Goal: Navigation & Orientation: Find specific page/section

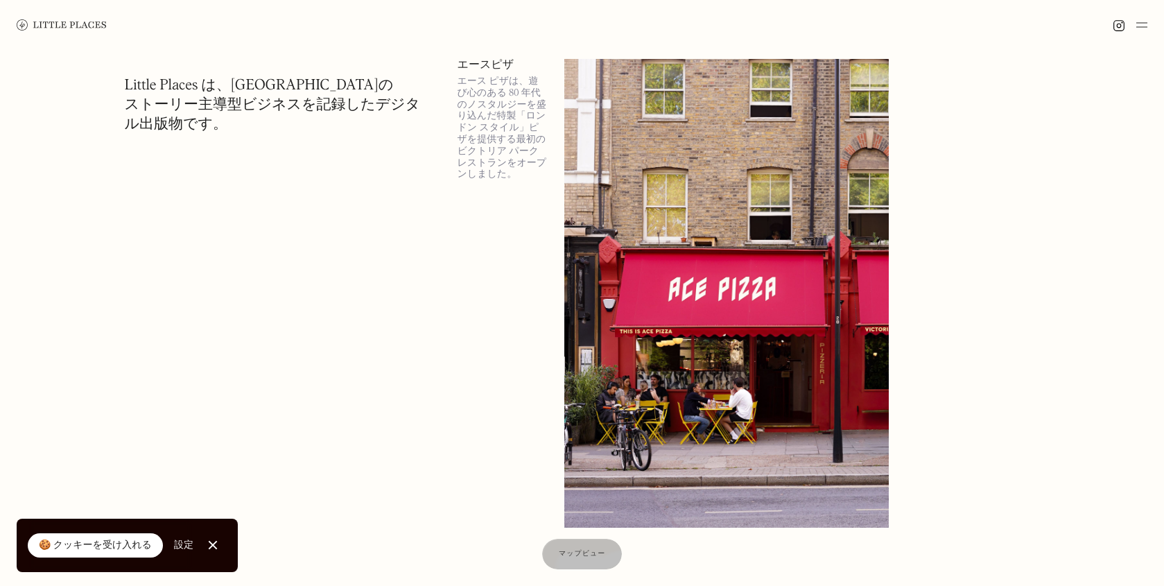
scroll to position [3, 0]
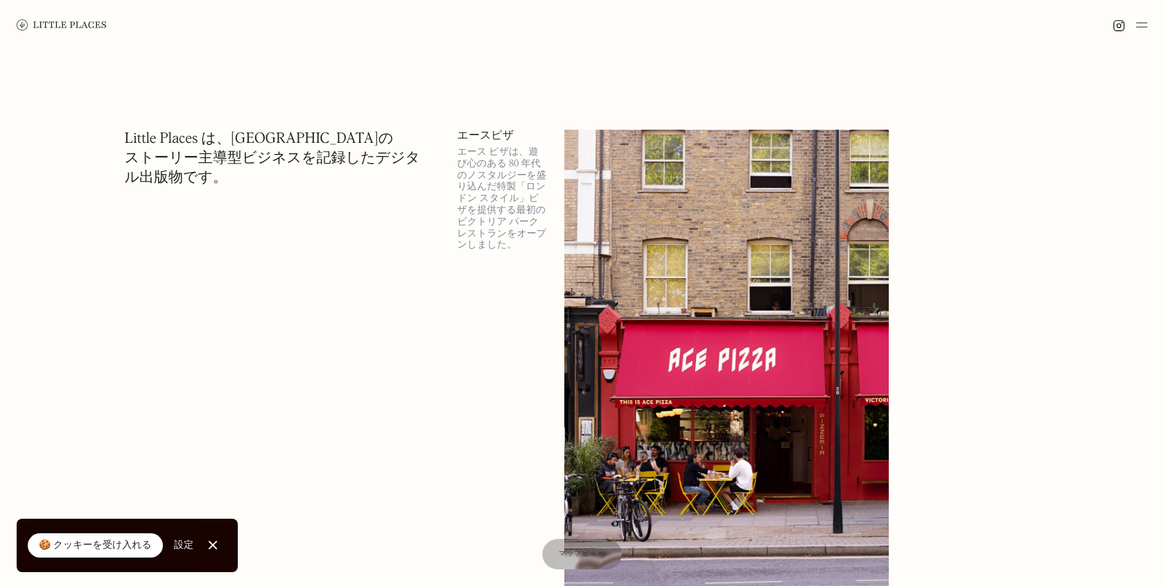
click at [48, 20] on img at bounding box center [62, 24] width 90 height 11
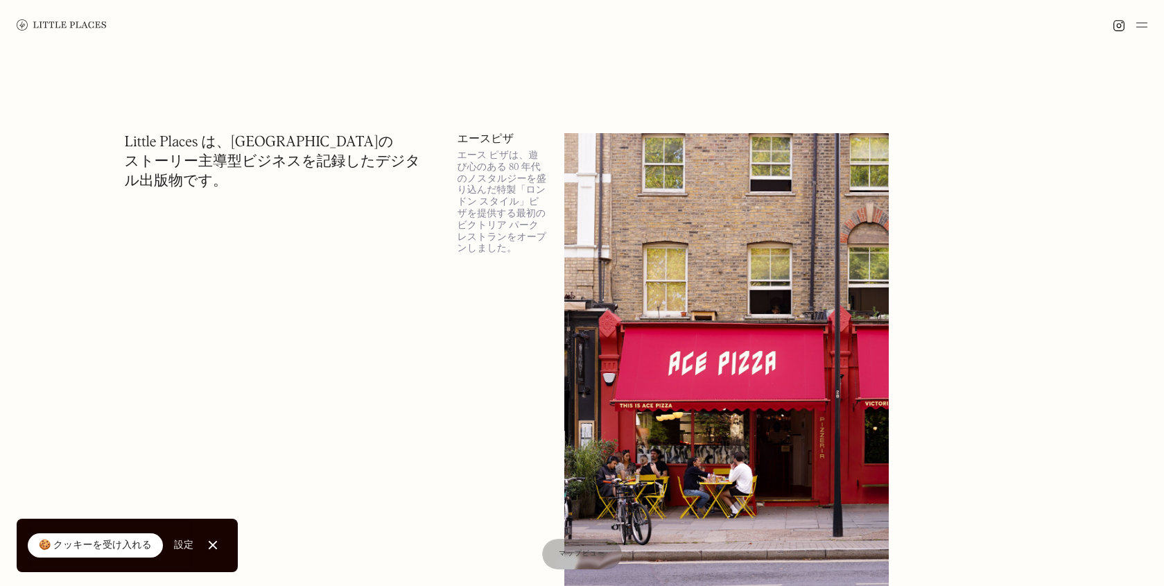
click at [1140, 20] on img at bounding box center [1142, 25] width 11 height 17
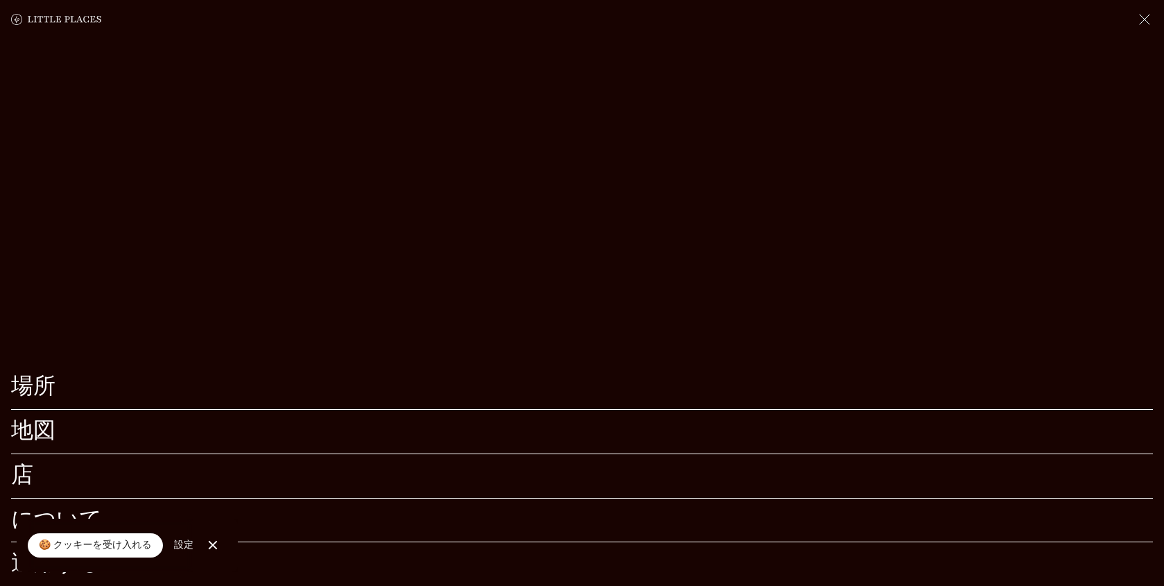
scroll to position [209, 0]
click at [33, 376] on font "場所" at bounding box center [33, 387] width 44 height 22
